Goal: Task Accomplishment & Management: Use online tool/utility

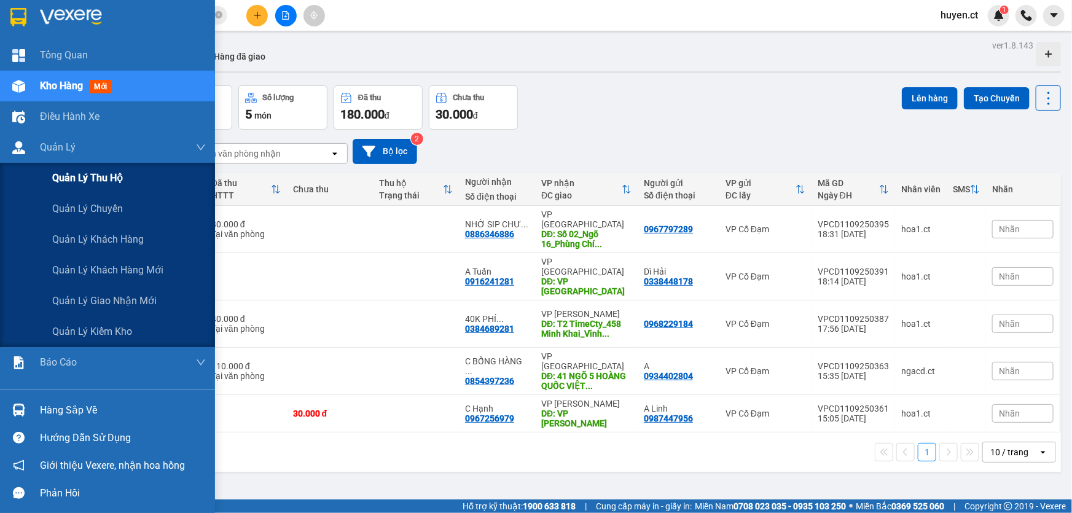
scroll to position [55, 0]
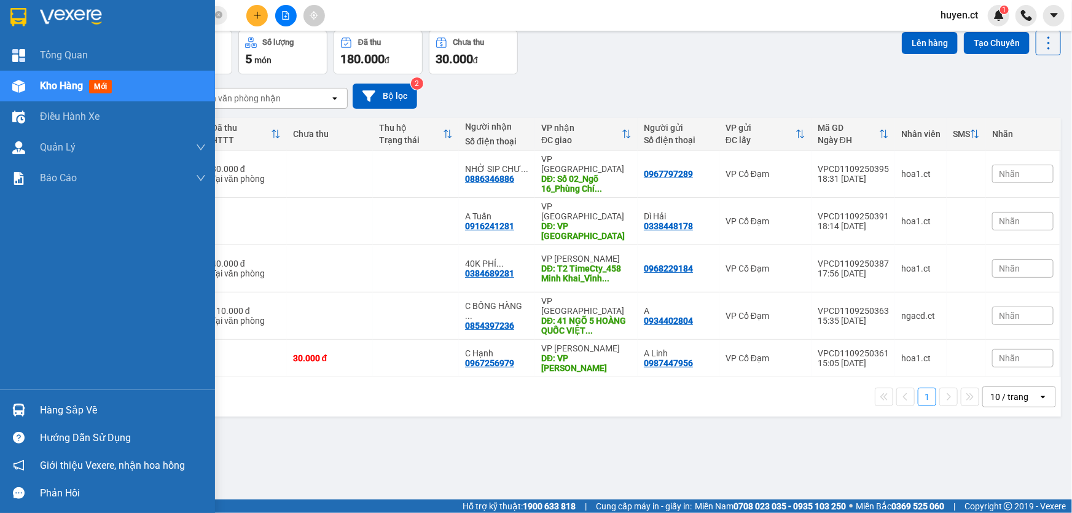
click at [80, 86] on span "Kho hàng" at bounding box center [61, 86] width 43 height 12
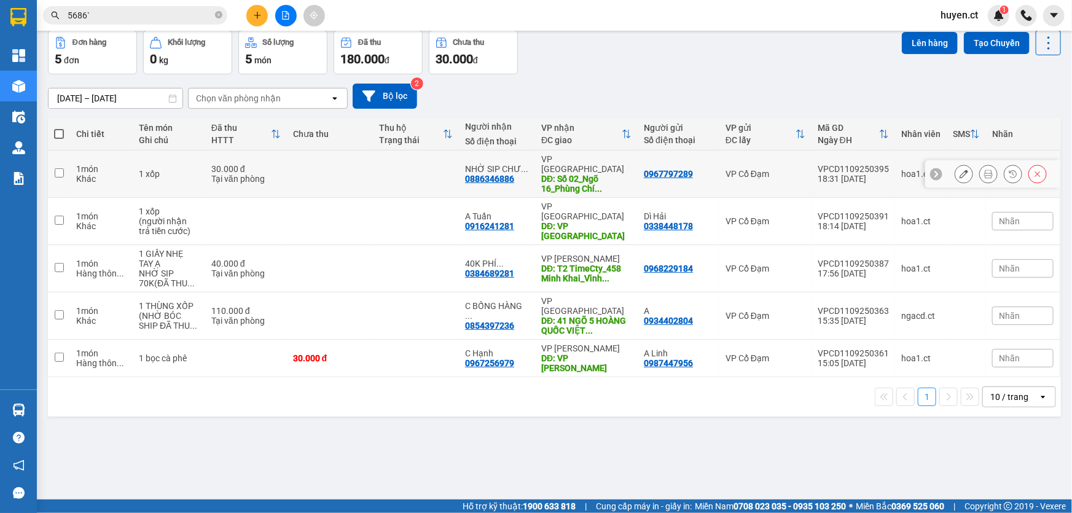
click at [168, 171] on div "1 xốp" at bounding box center [169, 174] width 60 height 10
checkbox input "true"
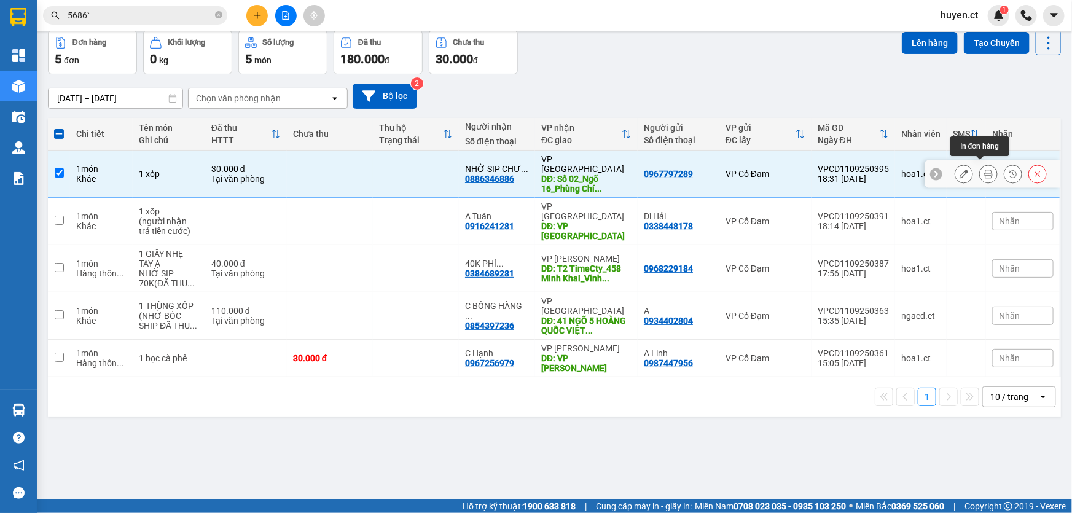
click at [985, 170] on button at bounding box center [988, 174] width 17 height 22
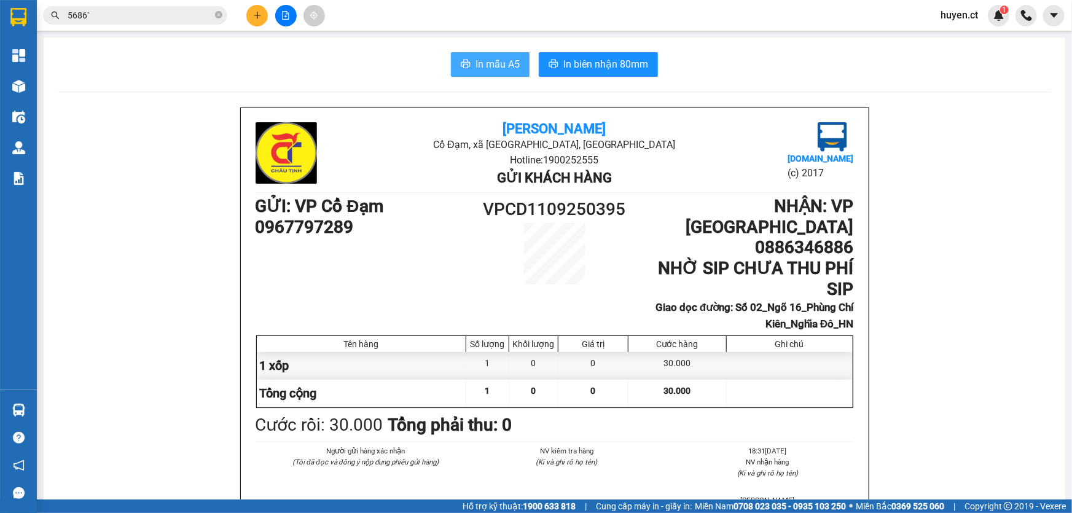
click at [498, 61] on span "In mẫu A5" at bounding box center [497, 64] width 44 height 15
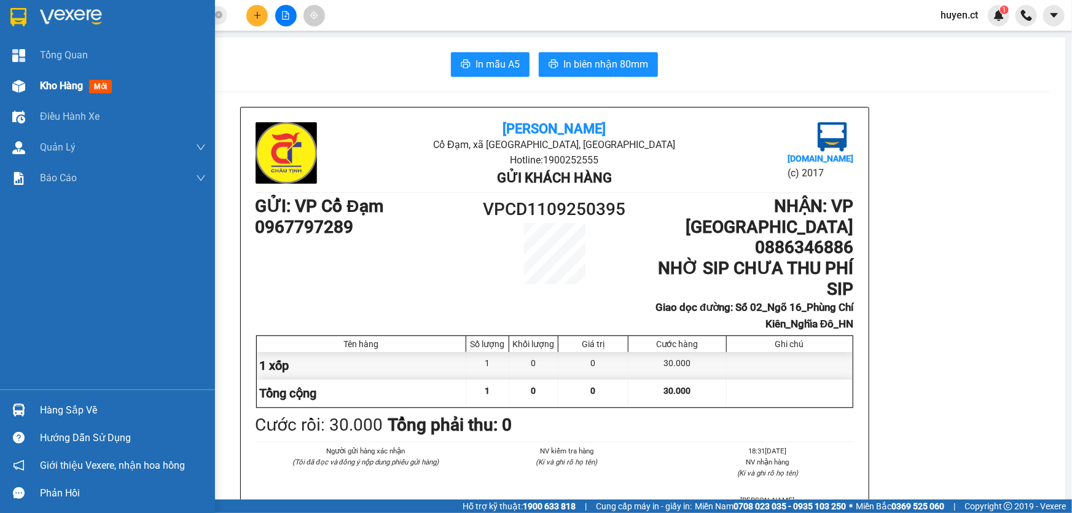
click at [15, 86] on img at bounding box center [18, 86] width 13 height 13
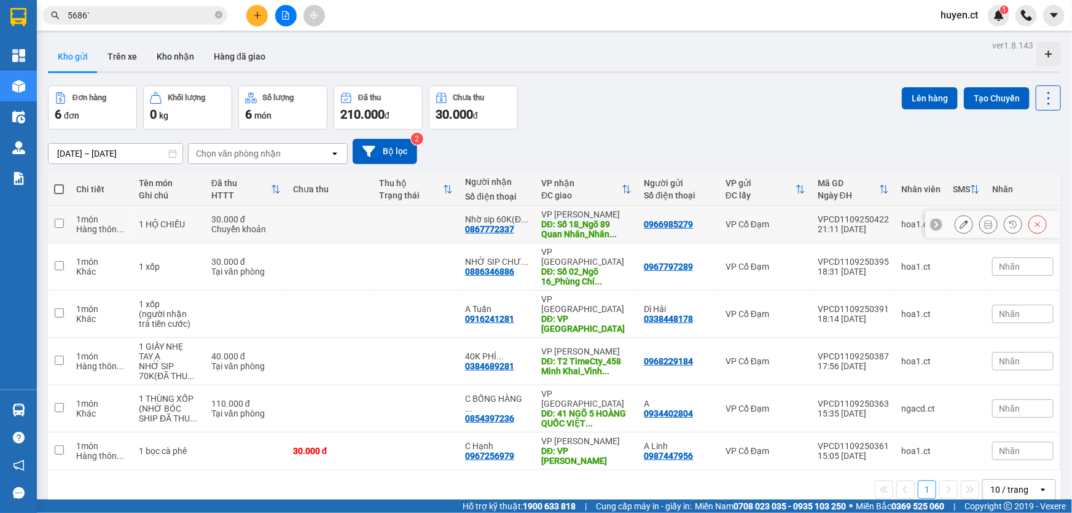
click at [276, 219] on div "30.000 đ" at bounding box center [245, 219] width 69 height 10
checkbox input "true"
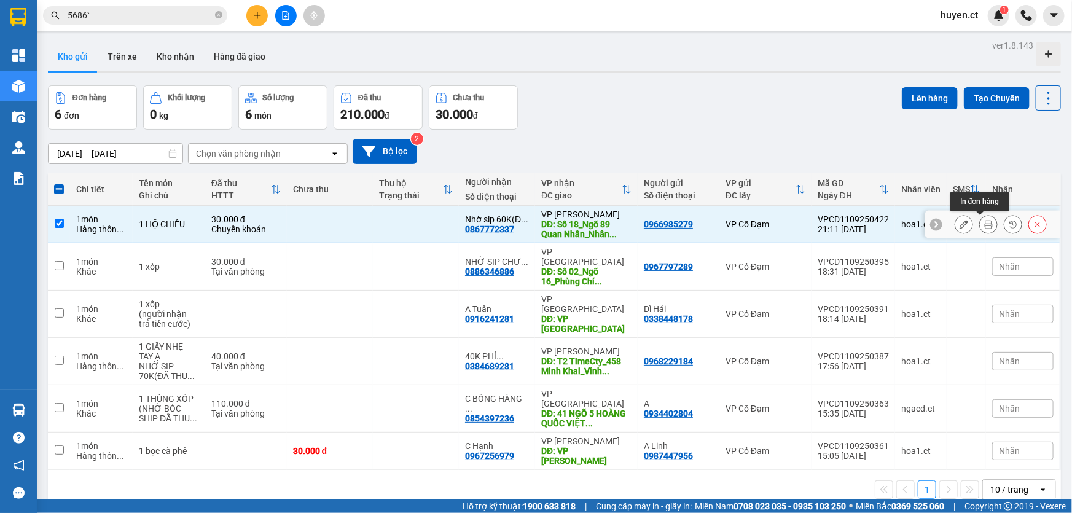
click at [984, 222] on icon at bounding box center [988, 224] width 9 height 9
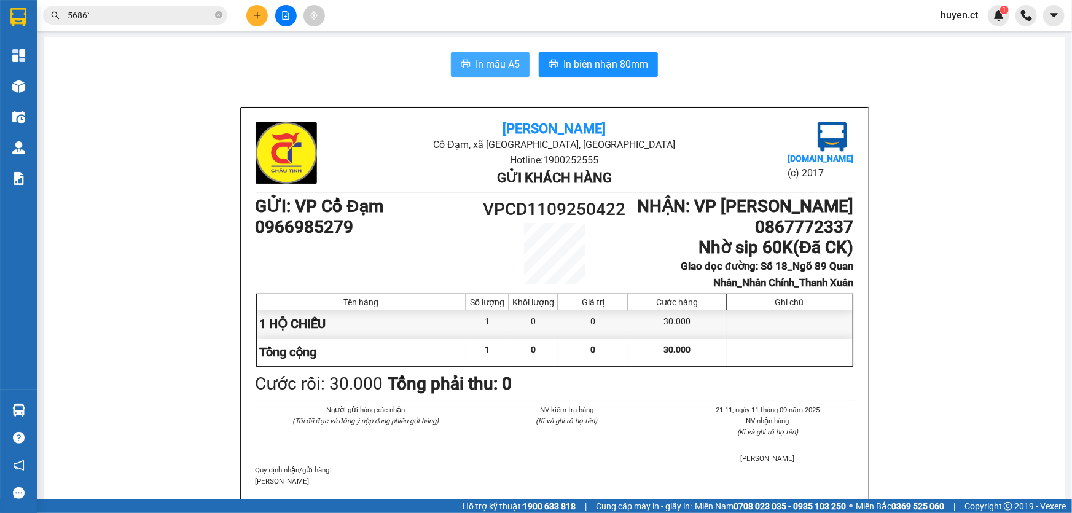
click at [510, 63] on span "In mẫu A5" at bounding box center [497, 64] width 44 height 15
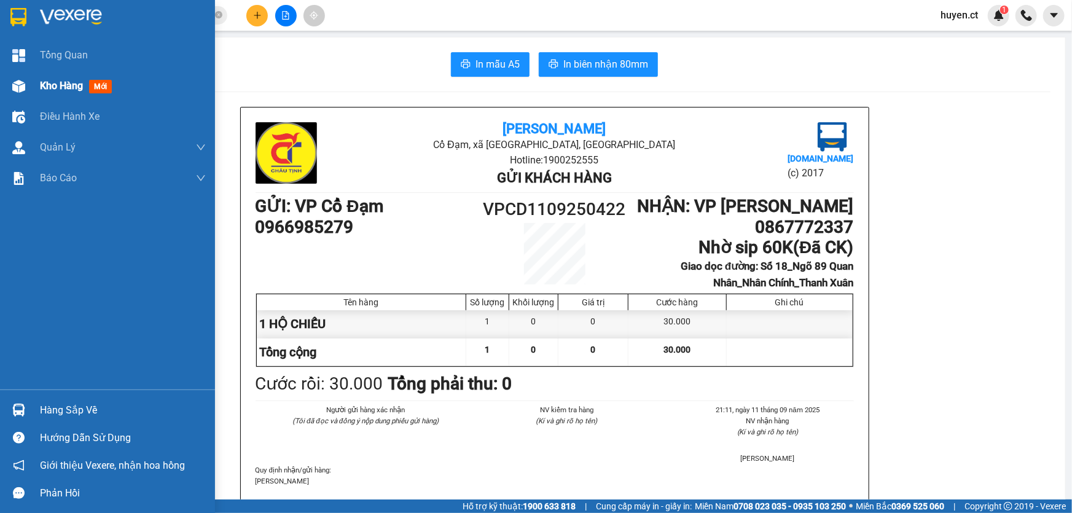
click at [92, 88] on span "mới" at bounding box center [100, 87] width 23 height 14
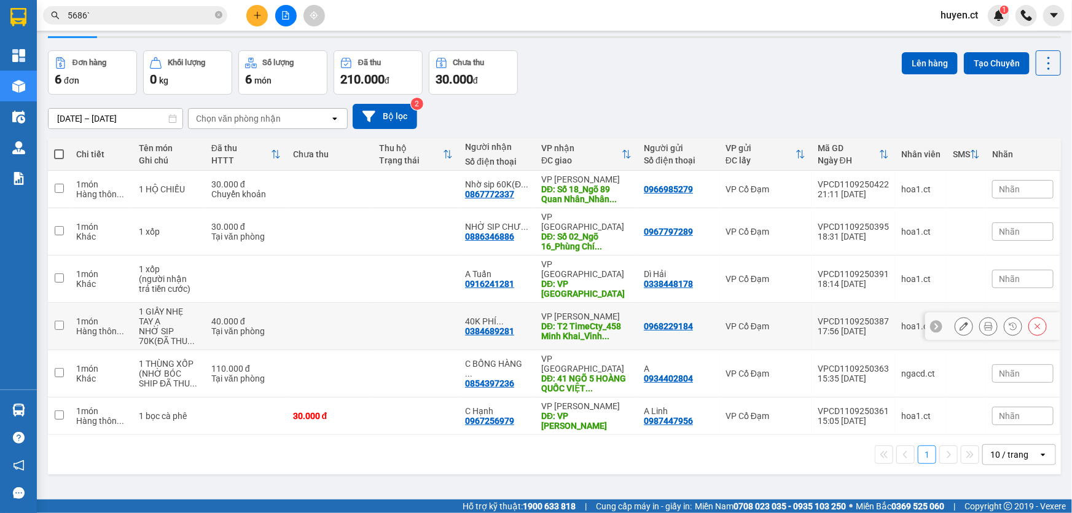
scroll to position [56, 0]
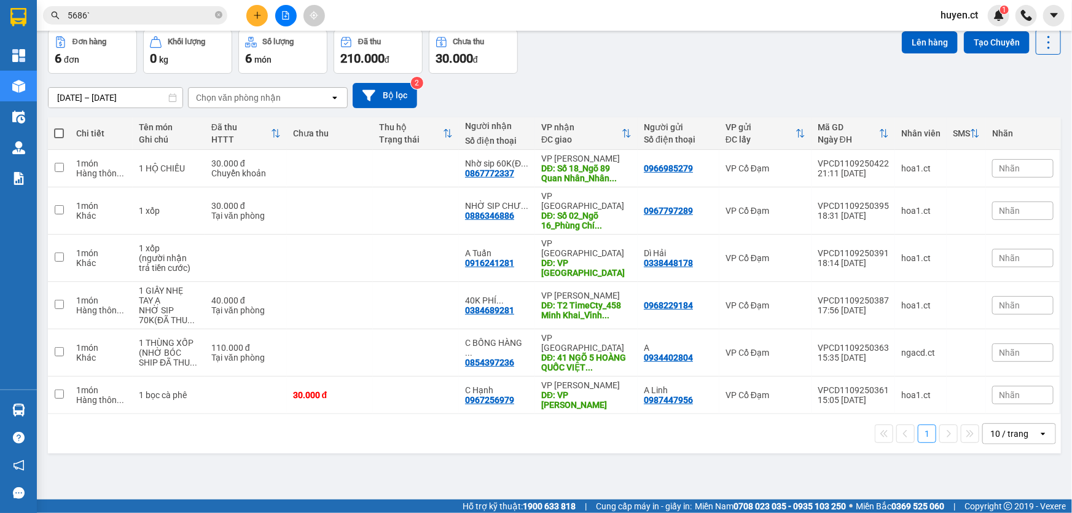
click at [270, 83] on div "[DATE] – [DATE] Press the down arrow key to interact with the calendar and sele…" at bounding box center [554, 95] width 1013 height 25
click at [270, 90] on div "Chọn văn phòng nhận" at bounding box center [259, 98] width 141 height 20
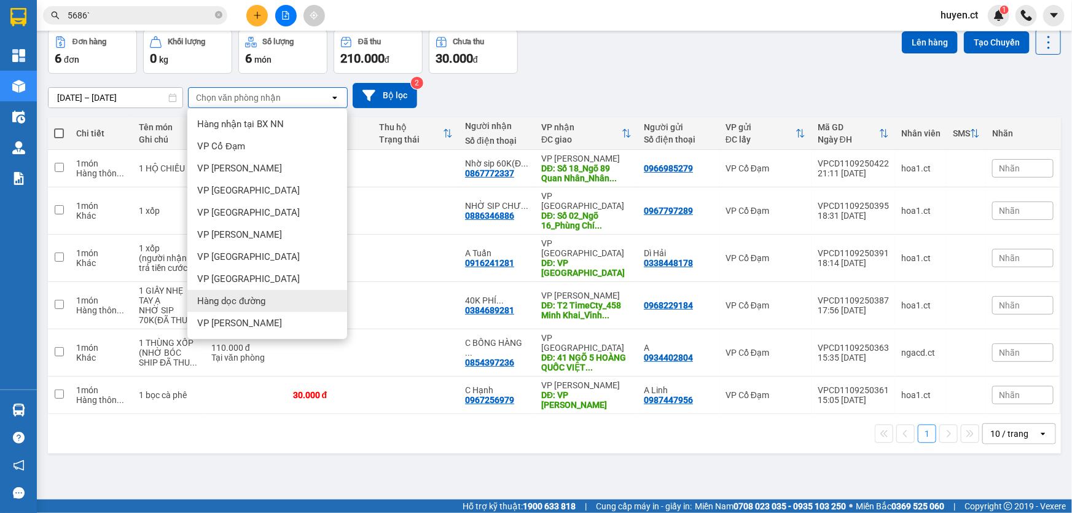
click at [232, 297] on span "Hàng dọc đường" at bounding box center [231, 301] width 68 height 12
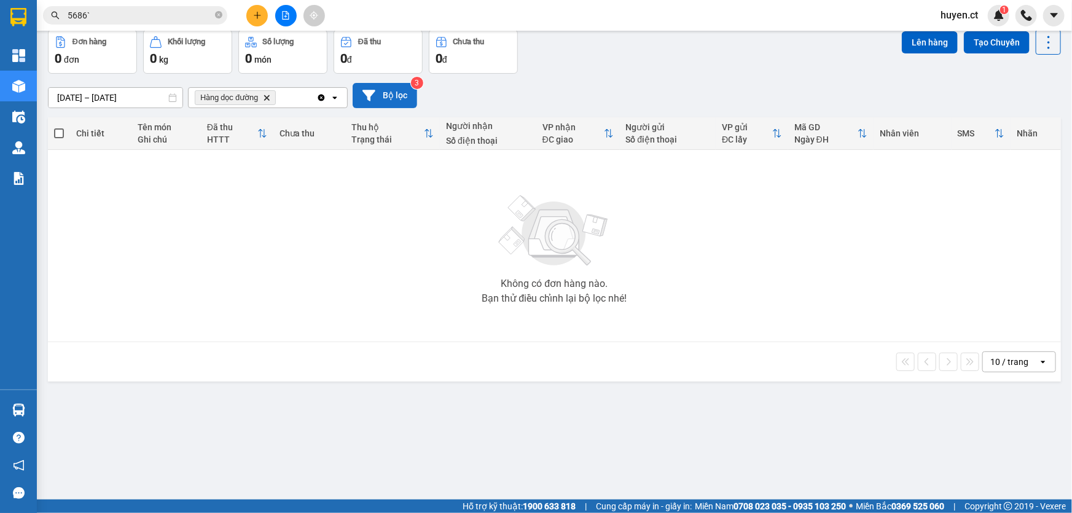
click at [388, 96] on button "Bộ lọc" at bounding box center [385, 95] width 65 height 25
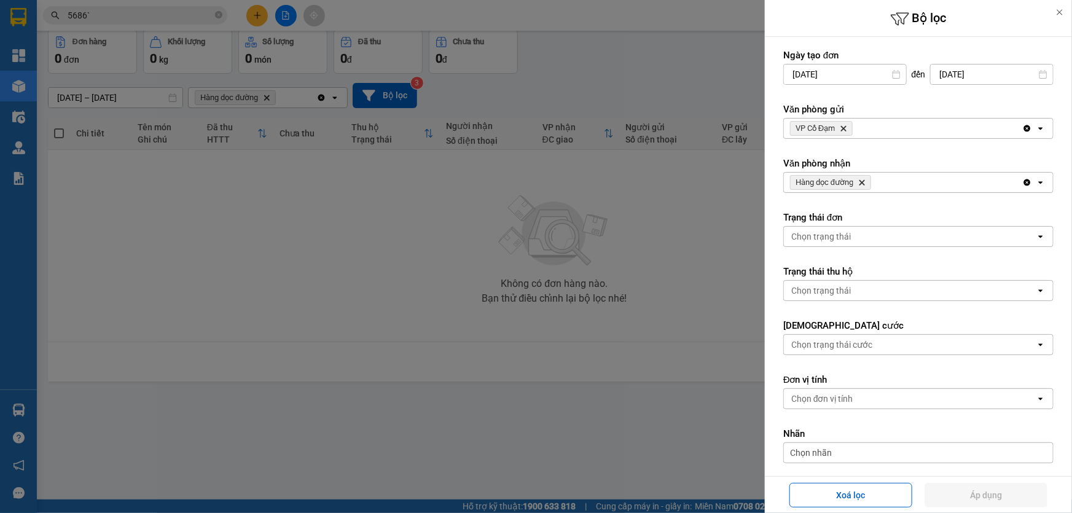
click at [847, 129] on icon "Delete" at bounding box center [843, 128] width 7 height 7
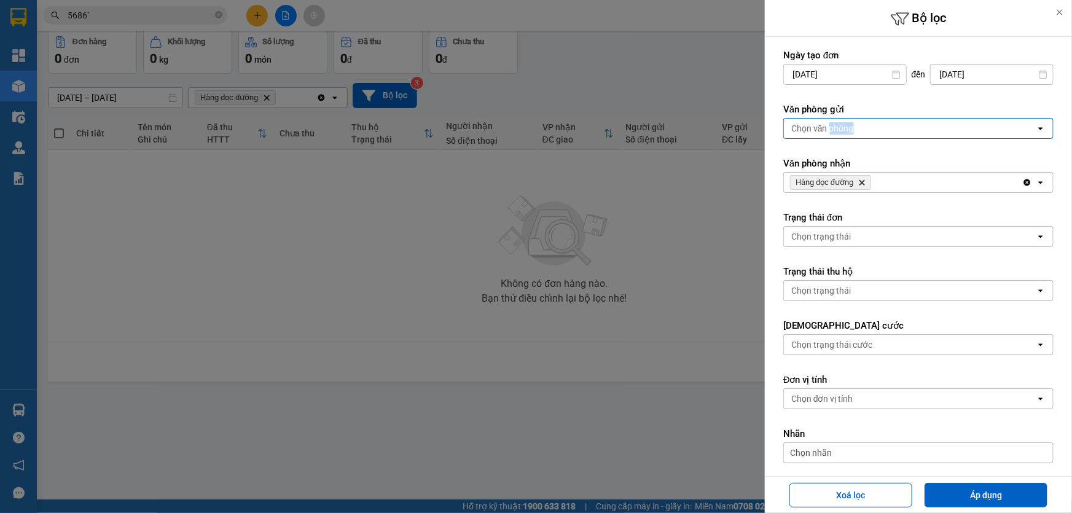
click at [848, 129] on div "Chọn văn phòng" at bounding box center [822, 128] width 63 height 12
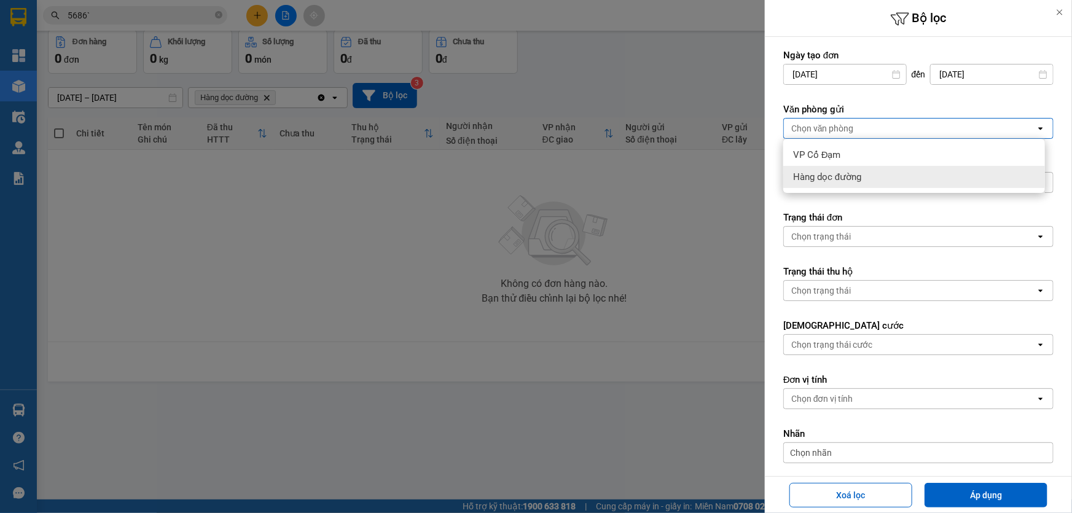
click at [852, 171] on span "Hàng dọc đường" at bounding box center [827, 177] width 68 height 12
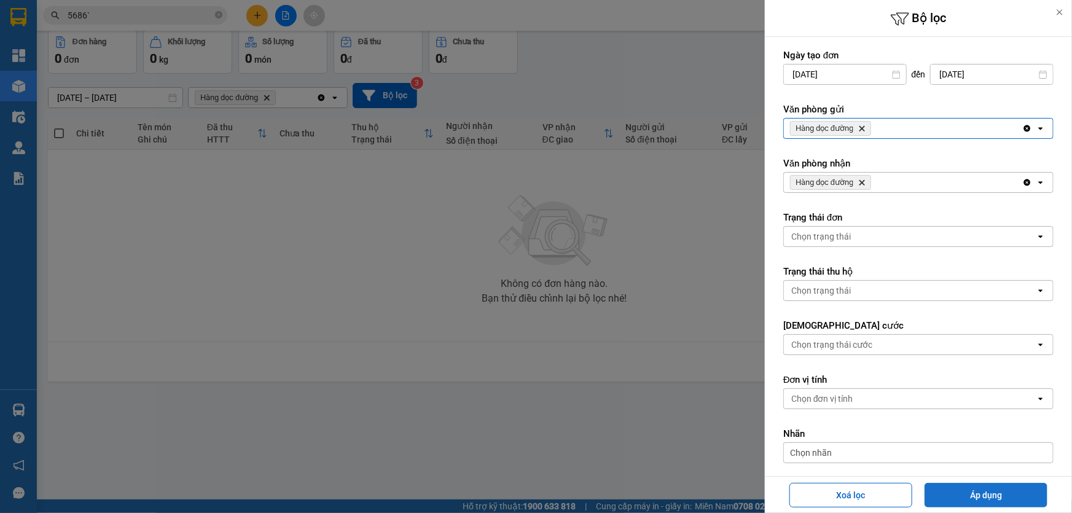
click at [1004, 495] on button "Áp dụng" at bounding box center [986, 495] width 123 height 25
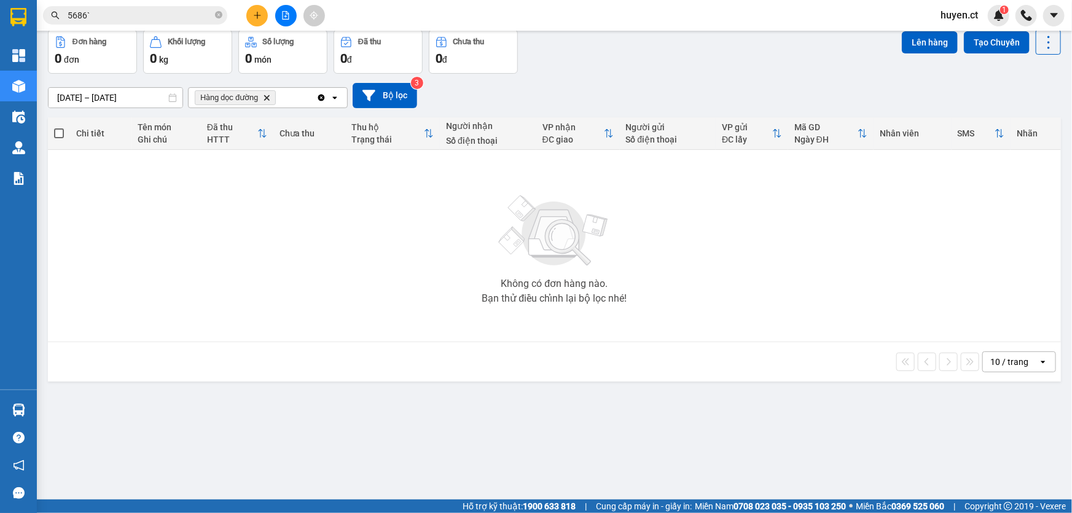
click at [319, 95] on icon "Clear all" at bounding box center [321, 97] width 7 height 7
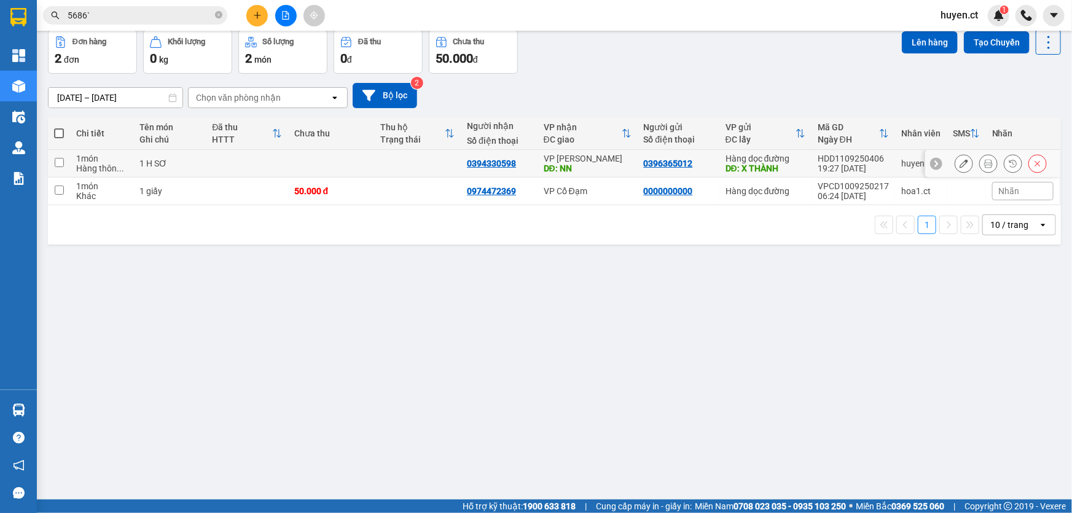
click at [260, 166] on td at bounding box center [247, 164] width 82 height 28
checkbox input "true"
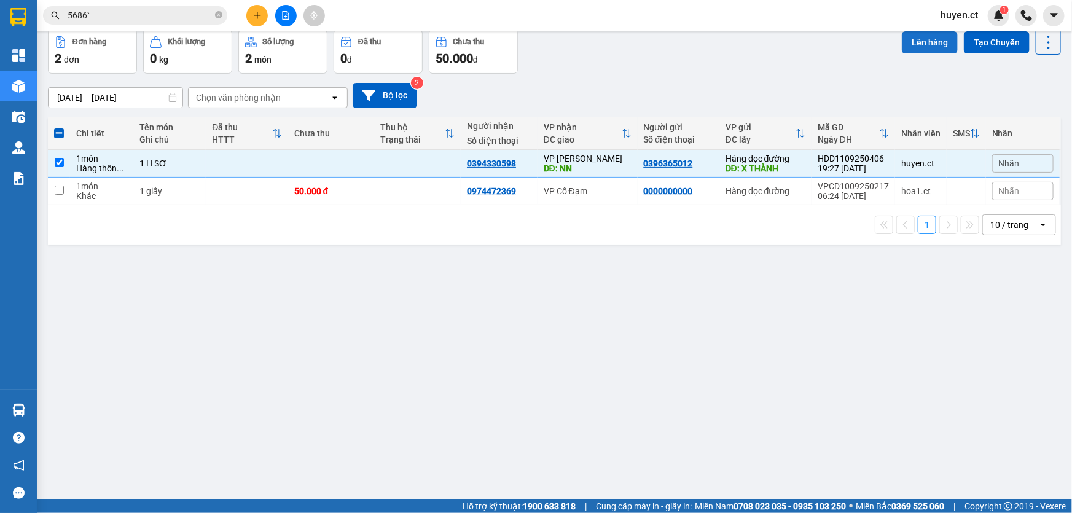
click at [929, 41] on button "Lên hàng" at bounding box center [930, 42] width 56 height 22
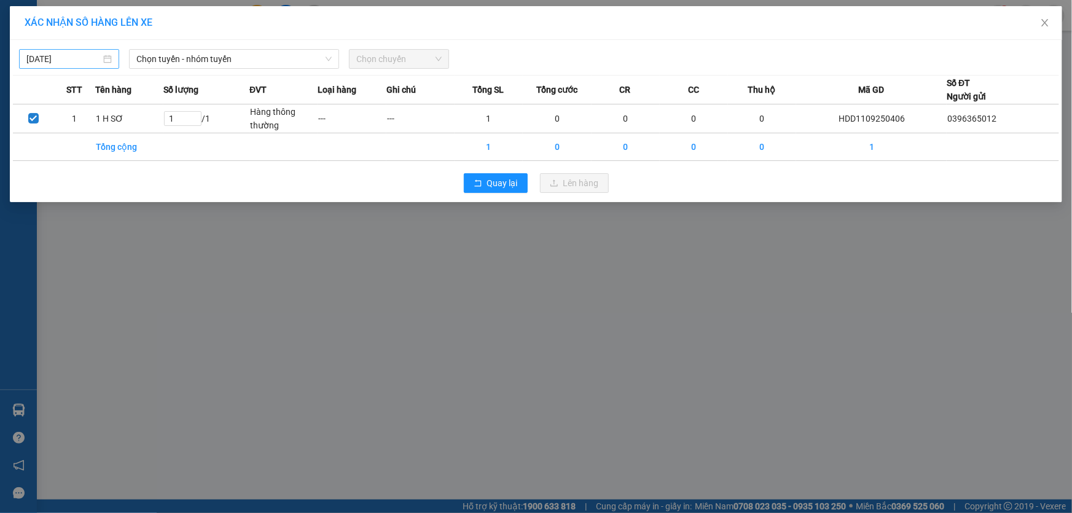
click at [49, 57] on input "[DATE]" at bounding box center [63, 59] width 74 height 14
type input "[DATE]"
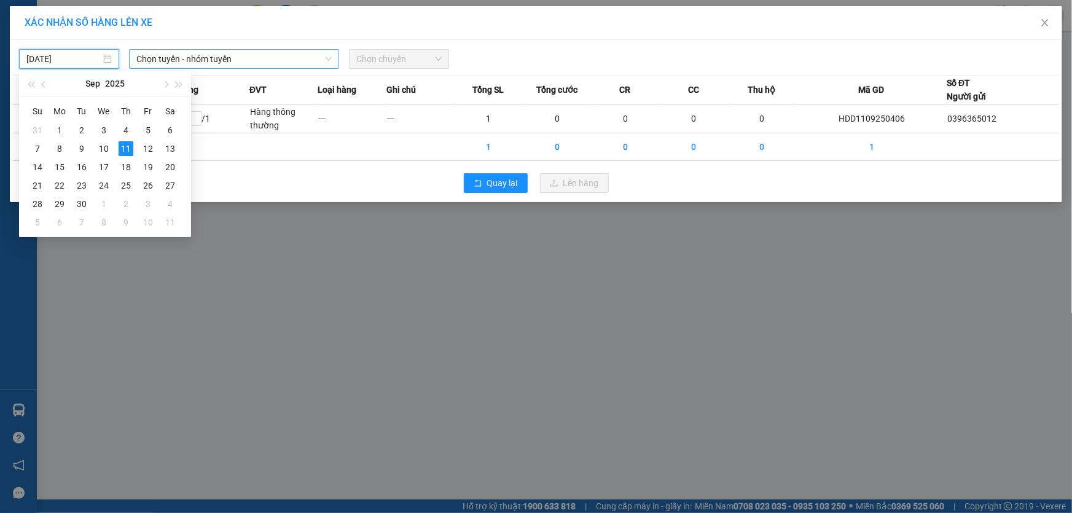
click at [294, 57] on span "Chọn tuyến - nhóm tuyến" at bounding box center [233, 59] width 195 height 18
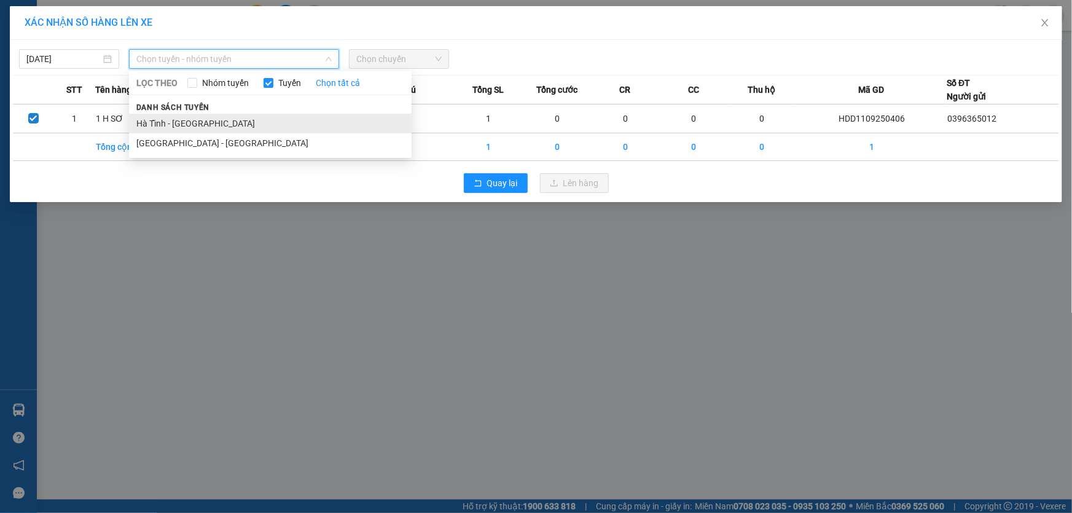
click at [200, 123] on li "Hà Tĩnh - [GEOGRAPHIC_DATA]" at bounding box center [270, 124] width 283 height 20
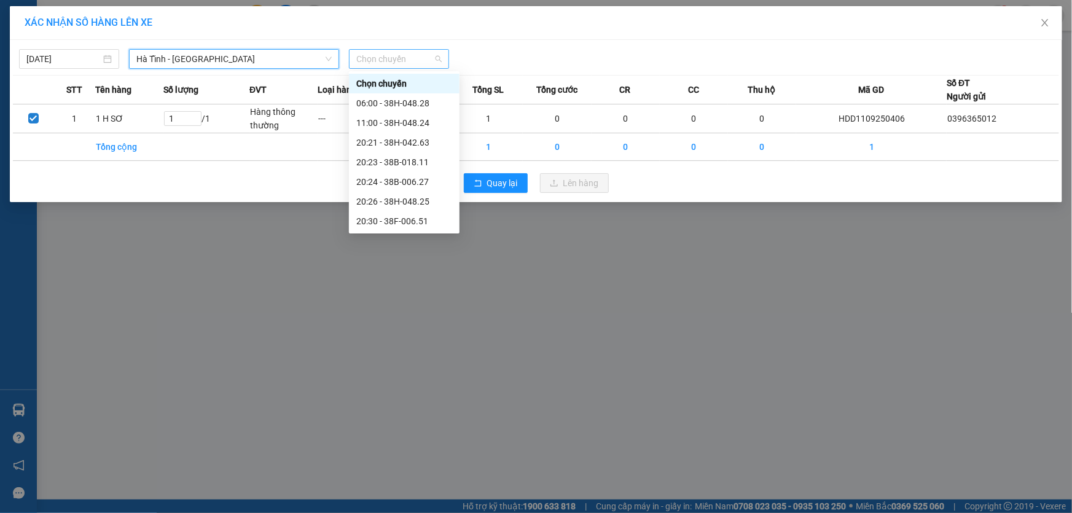
click at [404, 55] on span "Chọn chuyến" at bounding box center [398, 59] width 85 height 18
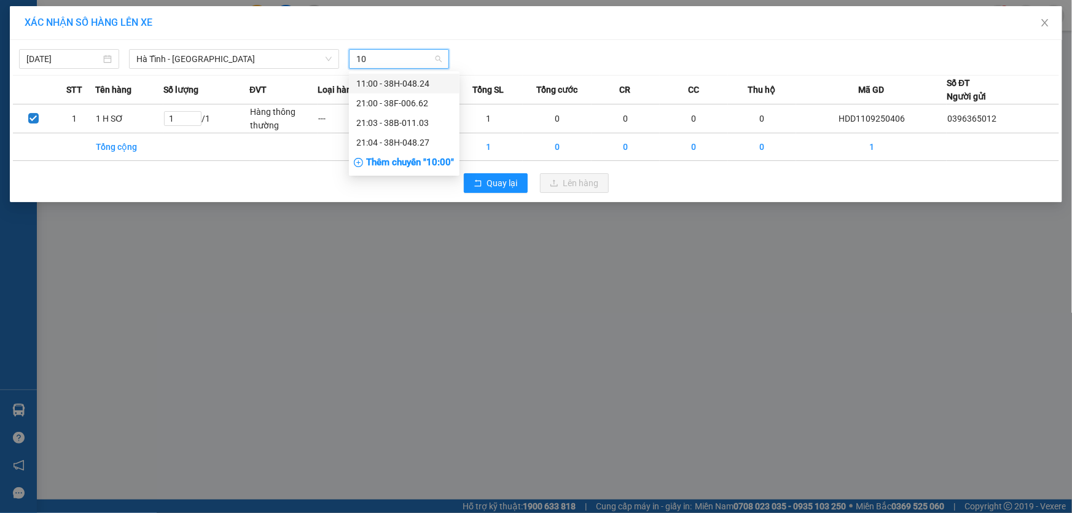
type input "103"
click at [405, 85] on div "21:03 - 38B-011.03" at bounding box center [404, 84] width 96 height 14
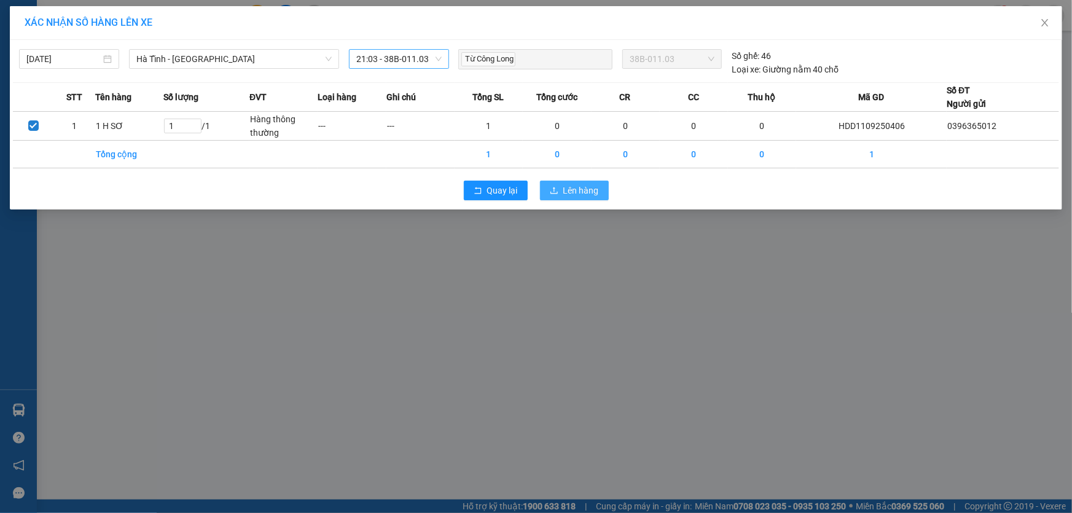
click at [598, 191] on button "Lên hàng" at bounding box center [574, 191] width 69 height 20
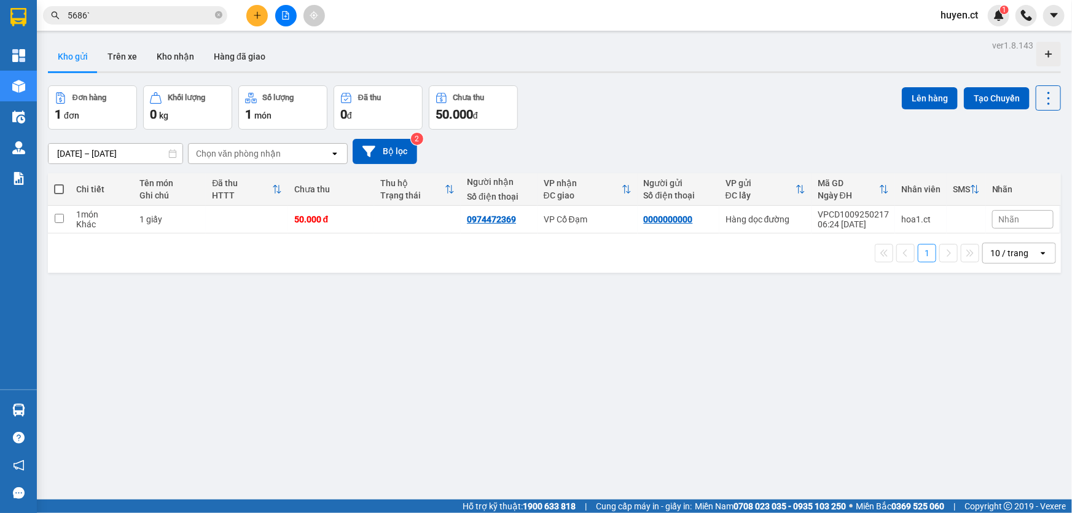
click at [945, 20] on span "huyen.ct" at bounding box center [959, 14] width 57 height 15
click at [950, 39] on span "Đăng xuất" at bounding box center [976, 38] width 52 height 14
